Goal: Use online tool/utility: Use online tool/utility

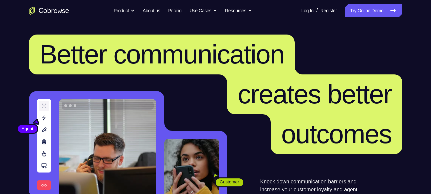
click at [357, 5] on link "Try Online Demo" at bounding box center [372, 10] width 57 height 13
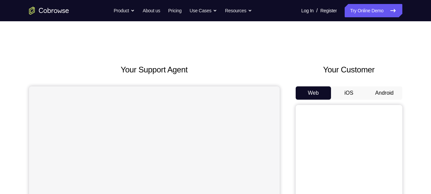
click at [379, 91] on button "Android" at bounding box center [384, 93] width 36 height 13
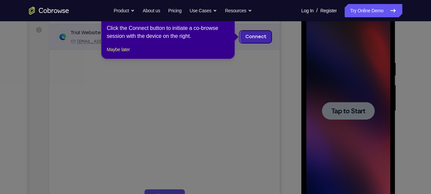
click at [256, 38] on link "Connect" at bounding box center [255, 37] width 32 height 12
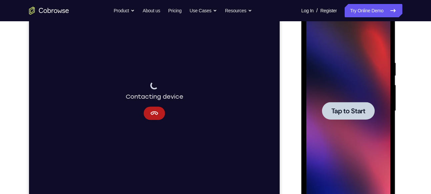
click at [343, 110] on span "Tap to Start" at bounding box center [348, 111] width 34 height 7
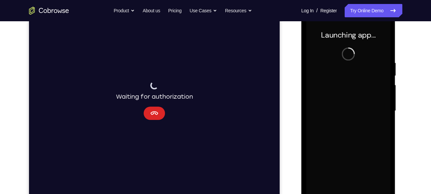
click at [152, 108] on button "Cancel" at bounding box center [153, 113] width 21 height 13
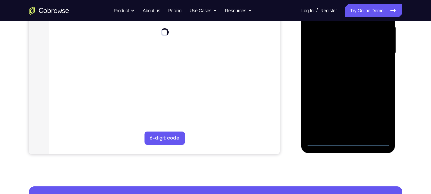
scroll to position [155, 0]
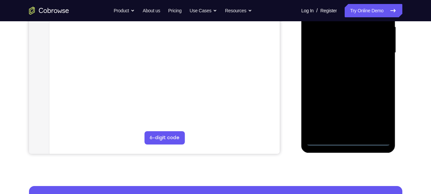
click at [347, 139] on div at bounding box center [348, 53] width 84 height 186
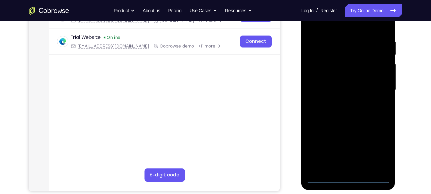
scroll to position [119, 0]
click at [380, 149] on div at bounding box center [348, 90] width 84 height 186
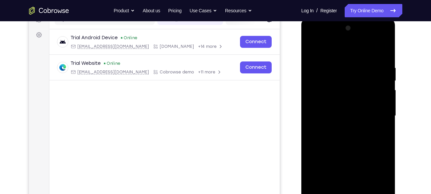
scroll to position [91, 0]
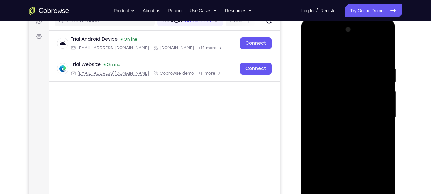
click at [384, 37] on div at bounding box center [348, 117] width 84 height 186
click at [375, 49] on div at bounding box center [348, 117] width 84 height 186
click at [353, 41] on div at bounding box center [348, 117] width 84 height 186
click at [351, 107] on div at bounding box center [348, 117] width 84 height 186
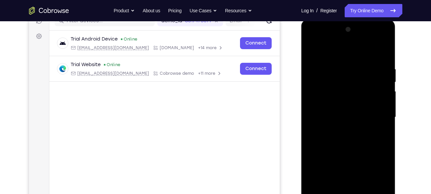
click at [359, 159] on div at bounding box center [348, 117] width 84 height 186
drag, startPoint x: 359, startPoint y: 140, endPoint x: 359, endPoint y: 126, distance: 14.3
click at [359, 126] on div at bounding box center [348, 117] width 84 height 186
click at [379, 168] on div at bounding box center [348, 117] width 84 height 186
drag, startPoint x: 379, startPoint y: 168, endPoint x: 383, endPoint y: 104, distance: 63.7
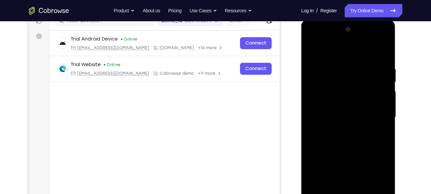
click at [383, 104] on div at bounding box center [348, 117] width 84 height 186
click at [364, 115] on div at bounding box center [348, 117] width 84 height 186
click at [348, 114] on div at bounding box center [348, 117] width 84 height 186
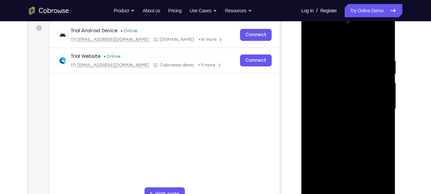
scroll to position [100, 0]
drag, startPoint x: 345, startPoint y: 135, endPoint x: 360, endPoint y: 74, distance: 62.3
click at [360, 74] on div at bounding box center [348, 109] width 84 height 186
drag, startPoint x: 339, startPoint y: 147, endPoint x: 364, endPoint y: 74, distance: 76.7
click at [364, 74] on div at bounding box center [348, 109] width 84 height 186
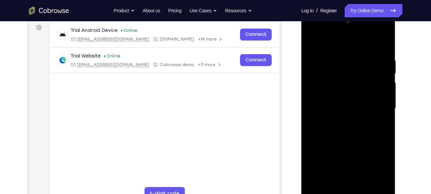
drag, startPoint x: 335, startPoint y: 151, endPoint x: 363, endPoint y: 72, distance: 82.9
click at [363, 72] on div at bounding box center [348, 109] width 84 height 186
drag, startPoint x: 355, startPoint y: 96, endPoint x: 336, endPoint y: 46, distance: 53.9
click at [336, 46] on div at bounding box center [348, 109] width 84 height 186
click at [346, 108] on div at bounding box center [348, 109] width 84 height 186
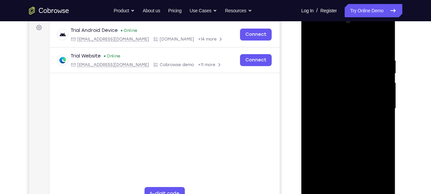
click at [395, 117] on div at bounding box center [348, 110] width 94 height 198
click at [385, 115] on div at bounding box center [348, 109] width 84 height 186
drag, startPoint x: 369, startPoint y: 99, endPoint x: 364, endPoint y: 156, distance: 57.2
click at [364, 156] on div at bounding box center [348, 109] width 84 height 186
drag, startPoint x: 364, startPoint y: 96, endPoint x: 355, endPoint y: 177, distance: 81.4
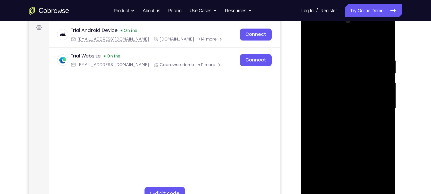
click at [355, 177] on div at bounding box center [348, 109] width 84 height 186
drag, startPoint x: 360, startPoint y: 113, endPoint x: 357, endPoint y: 187, distance: 75.0
click at [357, 187] on div at bounding box center [348, 109] width 84 height 186
drag, startPoint x: 352, startPoint y: 100, endPoint x: 353, endPoint y: 159, distance: 59.6
click at [353, 159] on div at bounding box center [348, 109] width 84 height 186
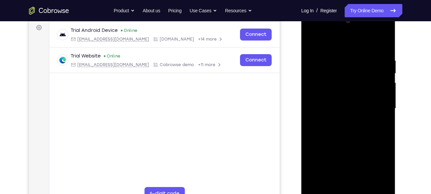
click at [333, 124] on div at bounding box center [348, 109] width 84 height 186
click at [326, 121] on div at bounding box center [348, 109] width 84 height 186
click at [325, 127] on div at bounding box center [348, 109] width 84 height 186
click at [323, 127] on div at bounding box center [348, 109] width 84 height 186
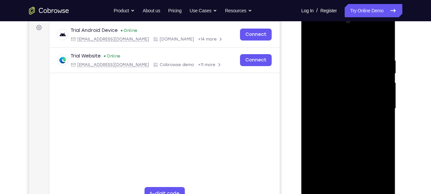
click at [323, 127] on div at bounding box center [348, 109] width 84 height 186
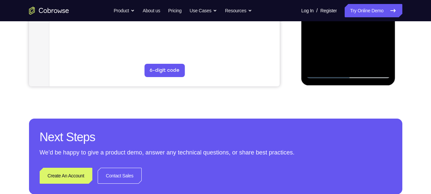
scroll to position [227, 0]
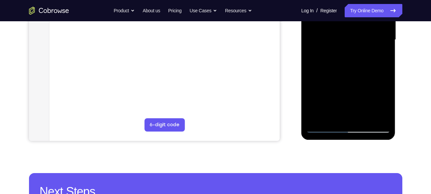
scroll to position [169, 0]
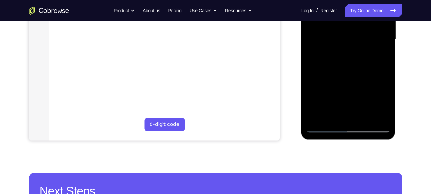
click at [323, 126] on div at bounding box center [348, 39] width 84 height 186
drag, startPoint x: 343, startPoint y: 59, endPoint x: 341, endPoint y: 97, distance: 37.7
click at [341, 97] on div at bounding box center [348, 39] width 84 height 186
drag, startPoint x: 341, startPoint y: 97, endPoint x: 328, endPoint y: 51, distance: 47.5
click at [328, 51] on div at bounding box center [348, 39] width 84 height 186
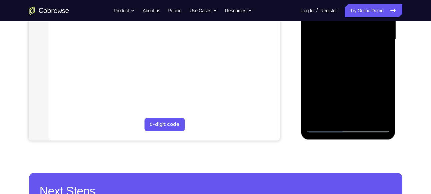
drag, startPoint x: 332, startPoint y: 91, endPoint x: 324, endPoint y: 50, distance: 42.1
click at [324, 50] on div at bounding box center [348, 39] width 84 height 186
drag, startPoint x: 347, startPoint y: 97, endPoint x: 340, endPoint y: 59, distance: 38.5
click at [340, 59] on div at bounding box center [348, 39] width 84 height 186
drag, startPoint x: 345, startPoint y: 96, endPoint x: 343, endPoint y: 77, distance: 18.7
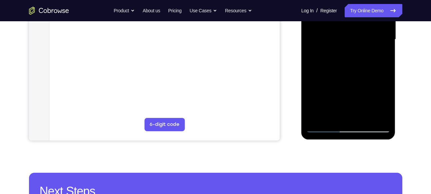
click at [343, 77] on div at bounding box center [348, 39] width 84 height 186
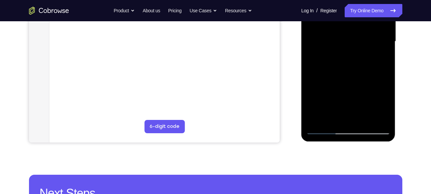
scroll to position [167, 0]
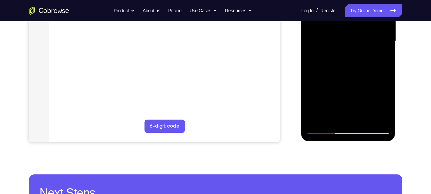
drag, startPoint x: 344, startPoint y: 114, endPoint x: 343, endPoint y: 73, distance: 41.6
click at [343, 73] on div at bounding box center [348, 41] width 84 height 186
drag, startPoint x: 343, startPoint y: 73, endPoint x: 354, endPoint y: 35, distance: 39.3
click at [354, 35] on div at bounding box center [348, 41] width 84 height 186
drag, startPoint x: 345, startPoint y: 100, endPoint x: 362, endPoint y: 58, distance: 45.0
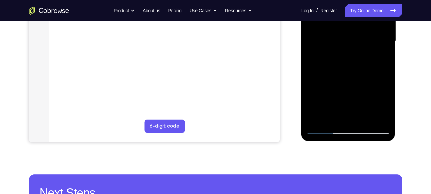
click at [362, 58] on div at bounding box center [348, 41] width 84 height 186
drag, startPoint x: 357, startPoint y: 100, endPoint x: 344, endPoint y: 48, distance: 53.1
click at [344, 48] on div at bounding box center [348, 41] width 84 height 186
drag, startPoint x: 342, startPoint y: 90, endPoint x: 340, endPoint y: 67, distance: 22.7
click at [340, 67] on div at bounding box center [348, 41] width 84 height 186
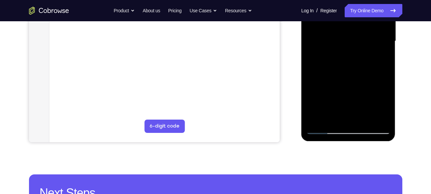
drag, startPoint x: 337, startPoint y: 106, endPoint x: 333, endPoint y: 40, distance: 66.4
click at [333, 40] on div at bounding box center [348, 41] width 84 height 186
drag, startPoint x: 322, startPoint y: 110, endPoint x: 320, endPoint y: 63, distance: 47.3
click at [320, 63] on div at bounding box center [348, 41] width 84 height 186
drag, startPoint x: 325, startPoint y: 88, endPoint x: 331, endPoint y: 88, distance: 6.4
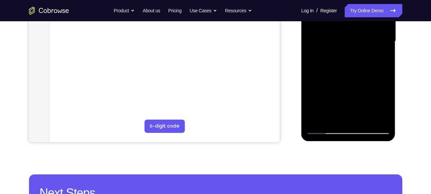
click at [331, 88] on div at bounding box center [348, 41] width 84 height 186
drag, startPoint x: 331, startPoint y: 88, endPoint x: 332, endPoint y: 45, distance: 42.3
click at [332, 45] on div at bounding box center [348, 41] width 84 height 186
drag, startPoint x: 344, startPoint y: 117, endPoint x: 343, endPoint y: 82, distance: 34.3
click at [343, 82] on div at bounding box center [348, 41] width 84 height 186
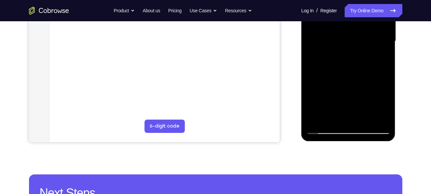
drag, startPoint x: 344, startPoint y: 83, endPoint x: 346, endPoint y: 41, distance: 41.7
click at [346, 41] on div at bounding box center [348, 41] width 84 height 186
drag, startPoint x: 337, startPoint y: 89, endPoint x: 343, endPoint y: 53, distance: 36.1
click at [343, 53] on div at bounding box center [348, 41] width 84 height 186
drag, startPoint x: 343, startPoint y: 53, endPoint x: 348, endPoint y: 28, distance: 25.5
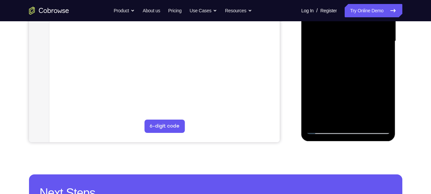
click at [348, 28] on div at bounding box center [348, 41] width 84 height 186
drag, startPoint x: 330, startPoint y: 104, endPoint x: 335, endPoint y: 71, distance: 33.1
click at [335, 71] on div at bounding box center [348, 41] width 84 height 186
drag, startPoint x: 337, startPoint y: 106, endPoint x: 334, endPoint y: 55, distance: 51.0
click at [334, 55] on div at bounding box center [348, 41] width 84 height 186
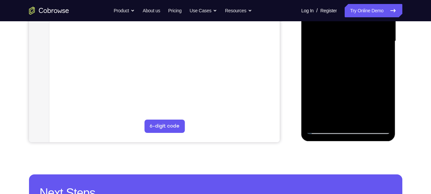
drag, startPoint x: 335, startPoint y: 89, endPoint x: 339, endPoint y: 71, distance: 18.7
click at [339, 71] on div at bounding box center [348, 41] width 84 height 186
drag, startPoint x: 339, startPoint y: 71, endPoint x: 331, endPoint y: 26, distance: 45.6
click at [331, 26] on div at bounding box center [348, 41] width 84 height 186
drag, startPoint x: 333, startPoint y: 86, endPoint x: 333, endPoint y: 72, distance: 13.7
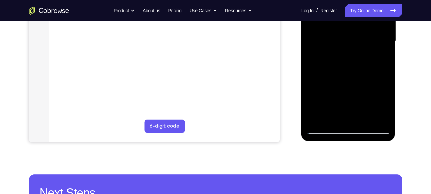
click at [333, 72] on div at bounding box center [348, 41] width 84 height 186
drag, startPoint x: 335, startPoint y: 106, endPoint x: 333, endPoint y: 63, distance: 43.0
click at [333, 63] on div at bounding box center [348, 41] width 84 height 186
drag, startPoint x: 343, startPoint y: 100, endPoint x: 338, endPoint y: 57, distance: 43.9
click at [338, 57] on div at bounding box center [348, 41] width 84 height 186
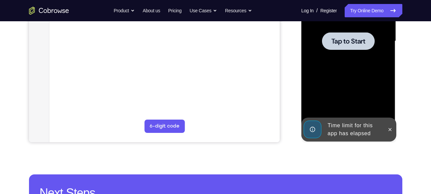
drag, startPoint x: 341, startPoint y: 94, endPoint x: 340, endPoint y: 58, distance: 36.0
click at [343, 49] on div at bounding box center [348, 41] width 53 height 18
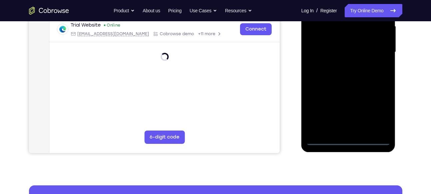
scroll to position [156, 0]
click at [321, 142] on div at bounding box center [348, 52] width 84 height 186
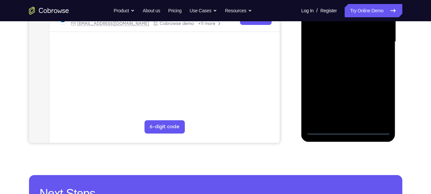
scroll to position [172, 0]
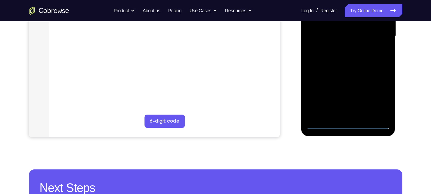
click at [325, 125] on div at bounding box center [348, 36] width 84 height 186
click at [382, 95] on div at bounding box center [348, 36] width 84 height 186
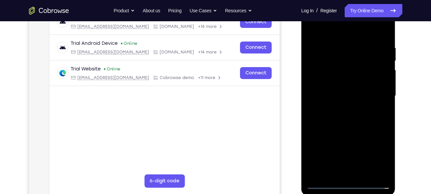
scroll to position [86, 0]
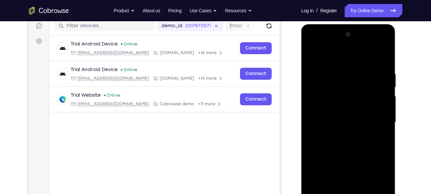
click at [385, 44] on div at bounding box center [348, 122] width 84 height 186
click at [371, 53] on div at bounding box center [348, 122] width 84 height 186
click at [361, 46] on div at bounding box center [348, 122] width 84 height 186
click at [328, 105] on div at bounding box center [348, 122] width 84 height 186
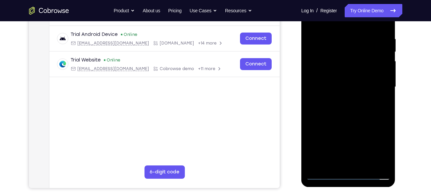
scroll to position [123, 0]
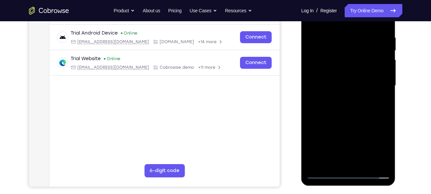
drag, startPoint x: 328, startPoint y: 69, endPoint x: 377, endPoint y: 58, distance: 49.8
click at [377, 58] on div at bounding box center [348, 86] width 84 height 186
drag, startPoint x: 363, startPoint y: 109, endPoint x: 373, endPoint y: 70, distance: 39.8
click at [373, 70] on div at bounding box center [348, 86] width 84 height 186
drag, startPoint x: 356, startPoint y: 91, endPoint x: 359, endPoint y: 84, distance: 7.4
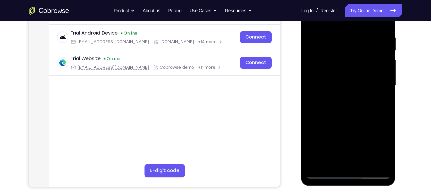
click at [359, 84] on div at bounding box center [348, 86] width 84 height 186
drag, startPoint x: 356, startPoint y: 122, endPoint x: 363, endPoint y: 92, distance: 30.8
click at [363, 92] on div at bounding box center [348, 86] width 84 height 186
drag, startPoint x: 358, startPoint y: 108, endPoint x: 365, endPoint y: 68, distance: 40.2
drag, startPoint x: 365, startPoint y: 68, endPoint x: 362, endPoint y: 48, distance: 20.5
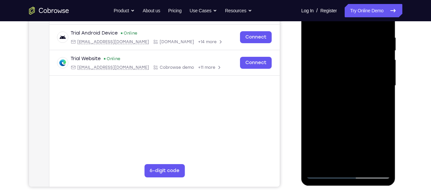
drag, startPoint x: 362, startPoint y: 48, endPoint x: 349, endPoint y: 53, distance: 14.0
drag, startPoint x: 349, startPoint y: 53, endPoint x: 342, endPoint y: 92, distance: 39.3
drag, startPoint x: 342, startPoint y: 92, endPoint x: 334, endPoint y: 93, distance: 8.4
click at [334, 93] on div at bounding box center [348, 86] width 84 height 186
drag, startPoint x: 346, startPoint y: 102, endPoint x: 347, endPoint y: 108, distance: 6.0
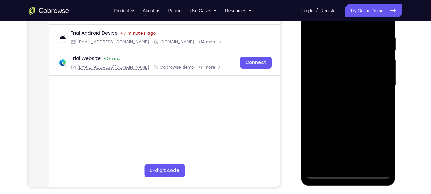
click at [347, 108] on div at bounding box center [348, 86] width 84 height 186
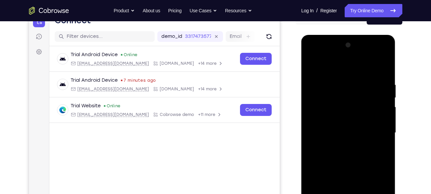
scroll to position [63, 0]
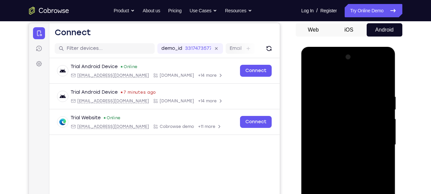
click at [350, 66] on div at bounding box center [348, 145] width 84 height 186
drag, startPoint x: 353, startPoint y: 133, endPoint x: 364, endPoint y: 96, distance: 38.6
click at [364, 96] on div at bounding box center [348, 145] width 84 height 186
click at [346, 95] on div at bounding box center [348, 145] width 84 height 186
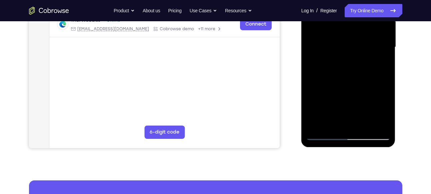
scroll to position [161, 0]
click at [337, 89] on div at bounding box center [348, 47] width 84 height 186
drag, startPoint x: 341, startPoint y: 69, endPoint x: 341, endPoint y: 111, distance: 42.0
click at [341, 111] on div at bounding box center [348, 47] width 84 height 186
click at [355, 115] on div at bounding box center [348, 47] width 84 height 186
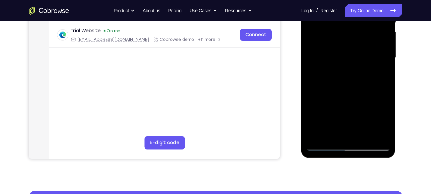
scroll to position [151, 0]
drag, startPoint x: 330, startPoint y: 118, endPoint x: 347, endPoint y: 57, distance: 63.3
click at [347, 57] on div at bounding box center [348, 57] width 84 height 186
drag, startPoint x: 340, startPoint y: 111, endPoint x: 358, endPoint y: 55, distance: 58.2
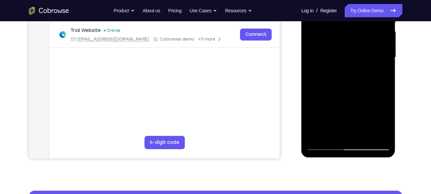
click at [358, 55] on div at bounding box center [348, 57] width 84 height 186
drag, startPoint x: 347, startPoint y: 120, endPoint x: 365, endPoint y: 63, distance: 60.4
click at [365, 63] on div at bounding box center [348, 57] width 84 height 186
drag, startPoint x: 343, startPoint y: 126, endPoint x: 356, endPoint y: 72, distance: 56.2
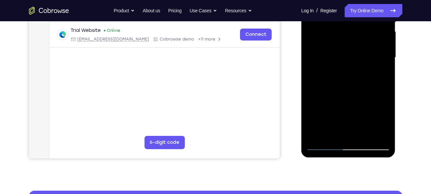
click at [356, 72] on div at bounding box center [348, 57] width 84 height 186
drag, startPoint x: 351, startPoint y: 99, endPoint x: 359, endPoint y: 69, distance: 31.0
click at [359, 69] on div at bounding box center [348, 57] width 84 height 186
drag, startPoint x: 343, startPoint y: 133, endPoint x: 357, endPoint y: 92, distance: 43.1
click at [357, 92] on div at bounding box center [348, 57] width 84 height 186
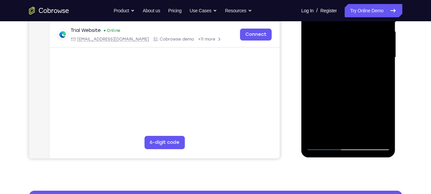
drag, startPoint x: 353, startPoint y: 114, endPoint x: 368, endPoint y: 48, distance: 67.5
click at [368, 48] on div at bounding box center [348, 57] width 84 height 186
click at [324, 147] on div at bounding box center [348, 57] width 84 height 186
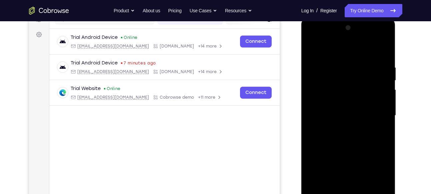
scroll to position [83, 0]
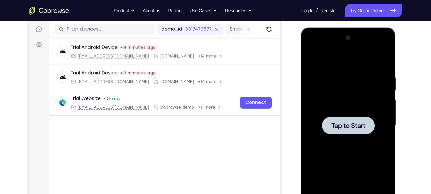
click at [334, 119] on div at bounding box center [348, 126] width 53 height 18
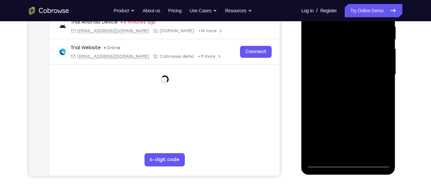
scroll to position [136, 0]
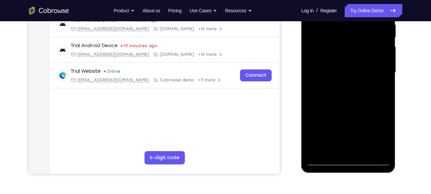
click at [346, 163] on div at bounding box center [348, 73] width 84 height 186
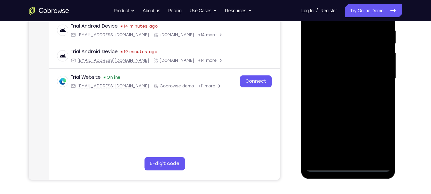
scroll to position [131, 0]
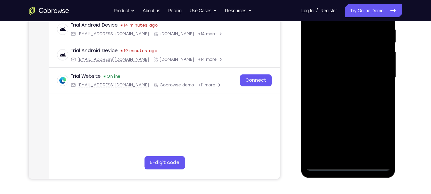
click at [378, 136] on div at bounding box center [348, 78] width 84 height 186
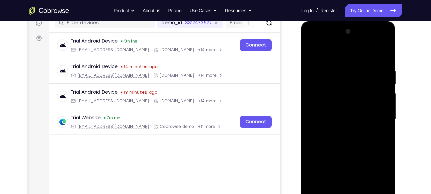
scroll to position [82, 0]
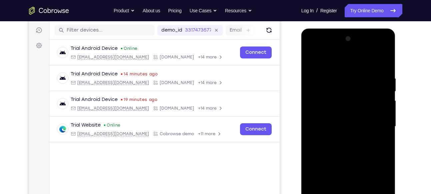
click at [385, 49] on div at bounding box center [348, 127] width 84 height 186
click at [366, 58] on div at bounding box center [348, 127] width 84 height 186
click at [347, 49] on div at bounding box center [348, 127] width 84 height 186
click at [337, 112] on div at bounding box center [348, 127] width 84 height 186
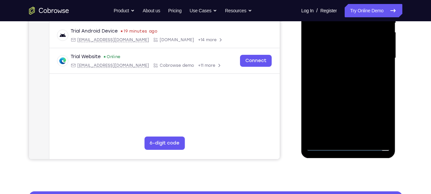
scroll to position [152, 0]
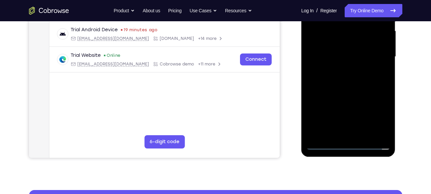
click at [340, 97] on div at bounding box center [348, 57] width 84 height 186
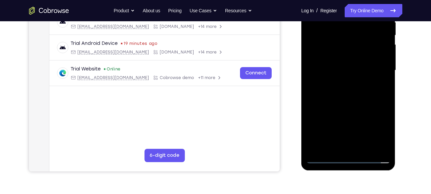
scroll to position [129, 0]
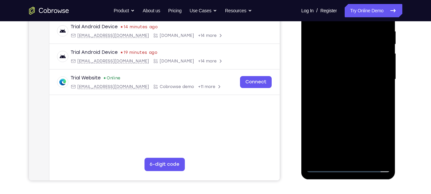
drag, startPoint x: 370, startPoint y: 115, endPoint x: 365, endPoint y: 54, distance: 61.4
click at [365, 54] on div at bounding box center [348, 79] width 84 height 186
drag, startPoint x: 364, startPoint y: 76, endPoint x: 367, endPoint y: 27, distance: 49.1
click at [367, 27] on div at bounding box center [348, 79] width 84 height 186
click at [360, 75] on div at bounding box center [348, 79] width 84 height 186
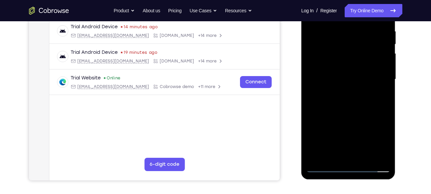
click at [387, 74] on div at bounding box center [348, 79] width 84 height 186
drag, startPoint x: 363, startPoint y: 106, endPoint x: 365, endPoint y: 64, distance: 42.0
click at [365, 64] on div at bounding box center [348, 79] width 84 height 186
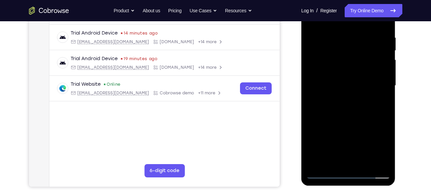
scroll to position [121, 0]
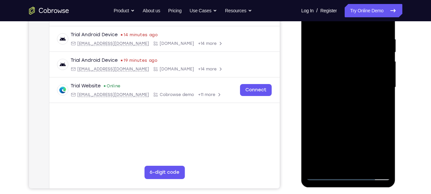
drag, startPoint x: 364, startPoint y: 86, endPoint x: 372, endPoint y: 39, distance: 47.3
click at [372, 39] on div at bounding box center [348, 87] width 84 height 186
drag, startPoint x: 363, startPoint y: 114, endPoint x: 369, endPoint y: 66, distance: 48.4
click at [369, 66] on div at bounding box center [348, 87] width 84 height 186
drag, startPoint x: 358, startPoint y: 96, endPoint x: 366, endPoint y: 55, distance: 41.7
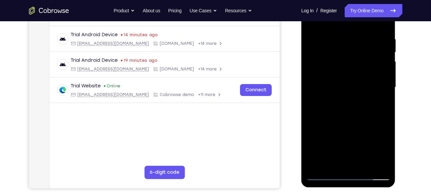
click at [366, 55] on div at bounding box center [348, 87] width 84 height 186
drag, startPoint x: 357, startPoint y: 109, endPoint x: 366, endPoint y: 67, distance: 43.6
click at [366, 67] on div at bounding box center [348, 87] width 84 height 186
drag, startPoint x: 359, startPoint y: 117, endPoint x: 371, endPoint y: 63, distance: 55.7
click at [371, 63] on div at bounding box center [348, 87] width 84 height 186
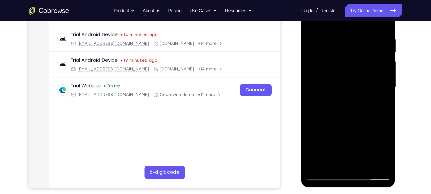
drag, startPoint x: 361, startPoint y: 107, endPoint x: 374, endPoint y: 49, distance: 59.4
click at [374, 49] on div at bounding box center [348, 87] width 84 height 186
drag, startPoint x: 363, startPoint y: 120, endPoint x: 379, endPoint y: 50, distance: 72.2
click at [379, 50] on div at bounding box center [348, 87] width 84 height 186
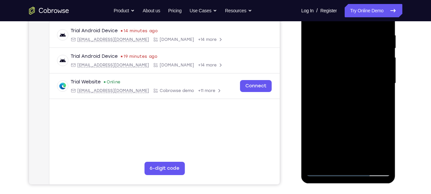
scroll to position [125, 0]
drag, startPoint x: 359, startPoint y: 107, endPoint x: 360, endPoint y: 96, distance: 10.7
click at [360, 96] on div at bounding box center [348, 84] width 84 height 186
drag, startPoint x: 360, startPoint y: 96, endPoint x: 369, endPoint y: 53, distance: 43.9
click at [369, 53] on div at bounding box center [348, 84] width 84 height 186
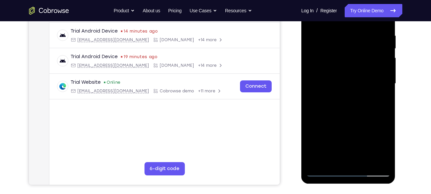
drag, startPoint x: 360, startPoint y: 101, endPoint x: 367, endPoint y: 64, distance: 36.8
click at [367, 64] on div at bounding box center [348, 84] width 84 height 186
drag, startPoint x: 358, startPoint y: 116, endPoint x: 366, endPoint y: 66, distance: 50.3
click at [366, 66] on div at bounding box center [348, 84] width 84 height 186
drag, startPoint x: 360, startPoint y: 88, endPoint x: 363, endPoint y: 64, distance: 24.2
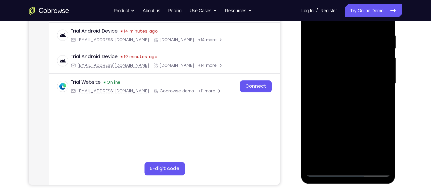
click at [363, 64] on div at bounding box center [348, 84] width 84 height 186
drag, startPoint x: 352, startPoint y: 104, endPoint x: 361, endPoint y: 64, distance: 41.3
click at [361, 64] on div at bounding box center [348, 84] width 84 height 186
drag, startPoint x: 364, startPoint y: 92, endPoint x: 378, endPoint y: 37, distance: 57.1
click at [378, 37] on div at bounding box center [348, 84] width 84 height 186
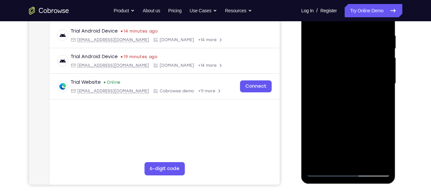
drag, startPoint x: 364, startPoint y: 92, endPoint x: 375, endPoint y: 45, distance: 48.5
click at [375, 45] on div at bounding box center [348, 84] width 84 height 186
drag, startPoint x: 363, startPoint y: 107, endPoint x: 376, endPoint y: 56, distance: 52.3
click at [376, 56] on div at bounding box center [348, 84] width 84 height 186
drag, startPoint x: 363, startPoint y: 101, endPoint x: 368, endPoint y: 83, distance: 18.1
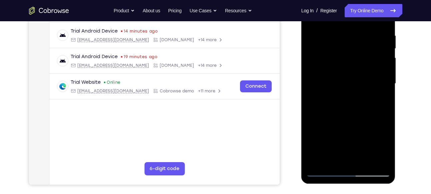
click at [368, 83] on div at bounding box center [348, 84] width 84 height 186
drag, startPoint x: 367, startPoint y: 99, endPoint x: 374, endPoint y: 53, distance: 46.5
click at [374, 53] on div at bounding box center [348, 84] width 84 height 186
drag, startPoint x: 367, startPoint y: 98, endPoint x: 377, endPoint y: 52, distance: 46.8
click at [377, 52] on div at bounding box center [348, 84] width 84 height 186
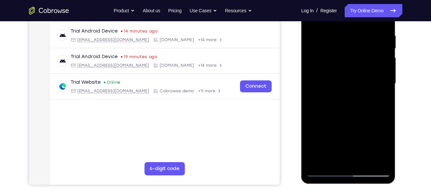
drag, startPoint x: 357, startPoint y: 115, endPoint x: 365, endPoint y: 64, distance: 51.6
click at [365, 64] on div at bounding box center [348, 84] width 84 height 186
drag, startPoint x: 357, startPoint y: 117, endPoint x: 365, endPoint y: 61, distance: 56.8
click at [365, 61] on div at bounding box center [348, 84] width 84 height 186
